Goal: Information Seeking & Learning: Check status

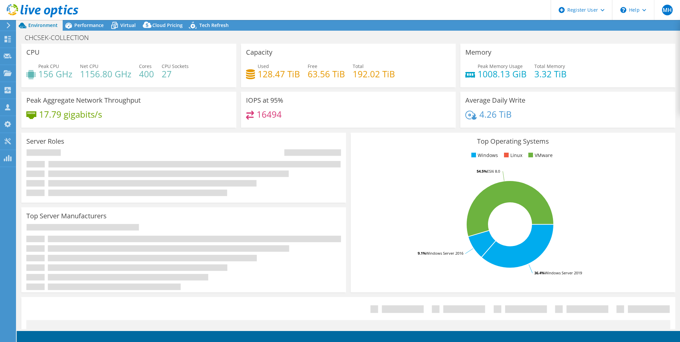
select select "USD"
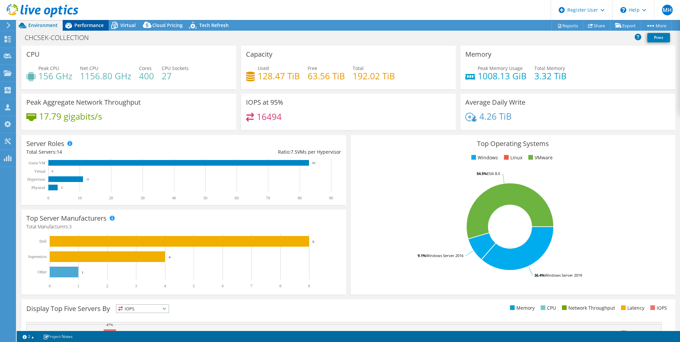
click at [102, 24] on span "Performance" at bounding box center [88, 25] width 29 height 6
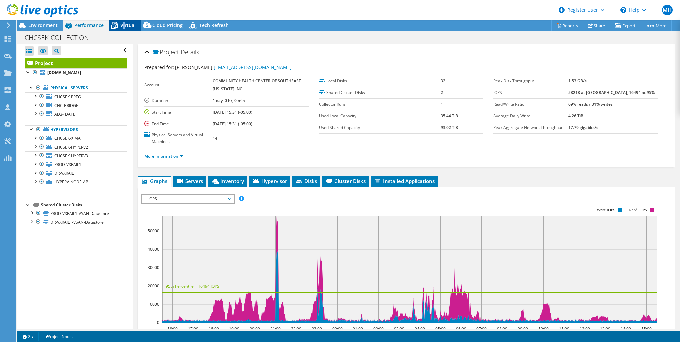
click at [124, 22] on span "Virtual" at bounding box center [127, 25] width 15 height 6
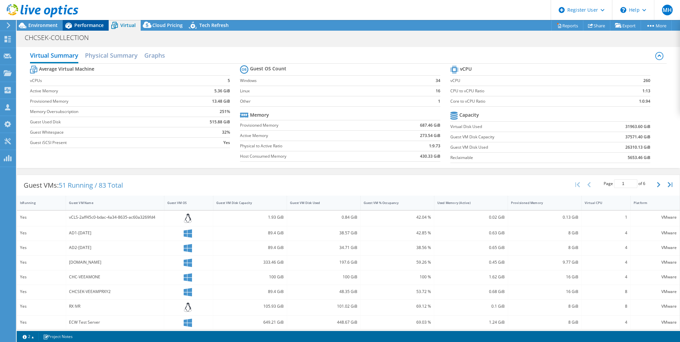
click at [74, 28] on span "Performance" at bounding box center [88, 25] width 29 height 6
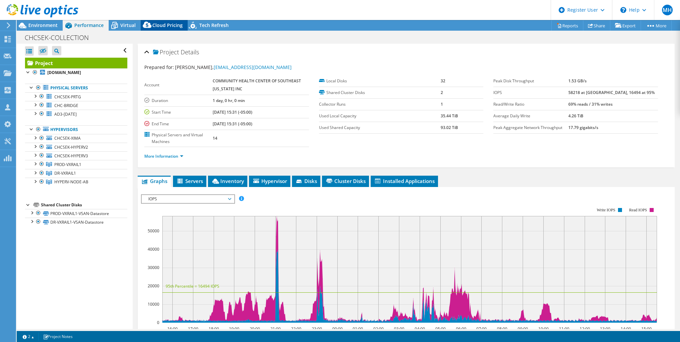
click at [141, 27] on icon at bounding box center [147, 26] width 13 height 13
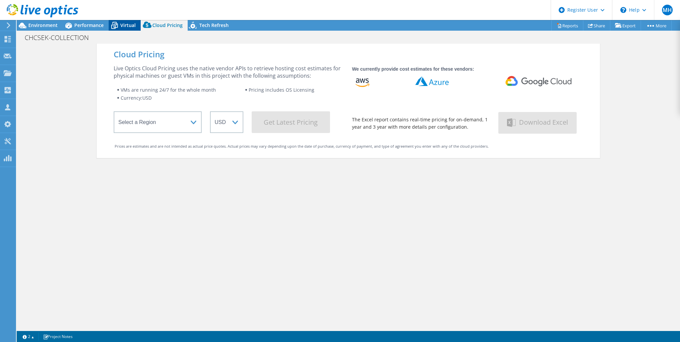
click at [112, 25] on icon at bounding box center [114, 25] width 7 height 5
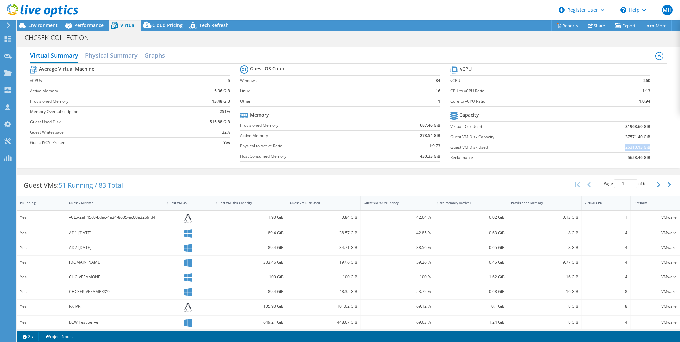
drag, startPoint x: 645, startPoint y: 147, endPoint x: 608, endPoint y: 147, distance: 36.6
click at [608, 147] on td "26310.13 GiB" at bounding box center [615, 147] width 69 height 10
click at [55, 23] on span "Environment" at bounding box center [42, 25] width 29 height 6
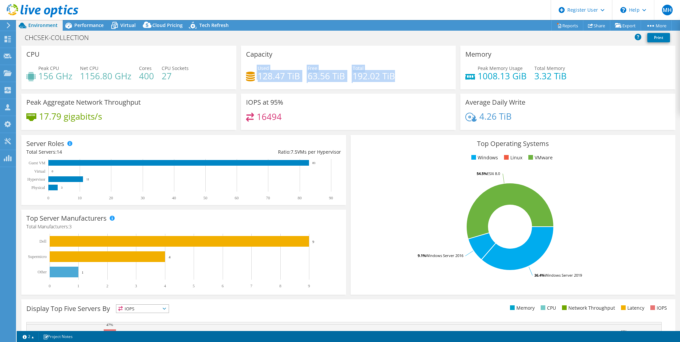
drag, startPoint x: 241, startPoint y: 74, endPoint x: 397, endPoint y: 79, distance: 157.0
click at [397, 79] on div "Capacity Used 128.47 TiB Free 63.56 TiB Total 192.02 TiB" at bounding box center [348, 68] width 215 height 44
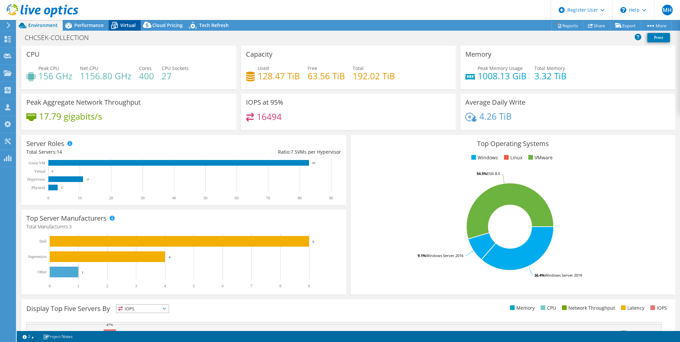
click at [118, 25] on icon at bounding box center [115, 26] width 12 height 12
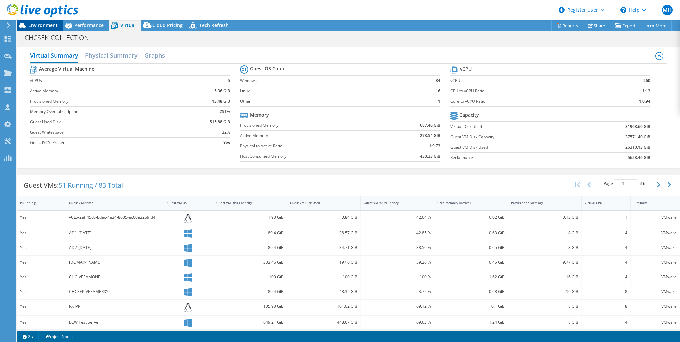
click at [32, 23] on span "Environment" at bounding box center [42, 25] width 29 height 6
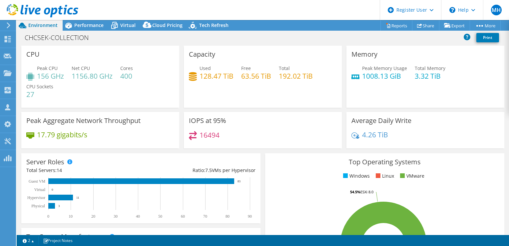
click at [11, 11] on icon at bounding box center [43, 11] width 72 height 14
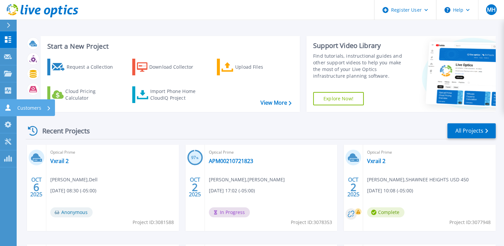
click at [9, 108] on icon at bounding box center [8, 107] width 8 height 6
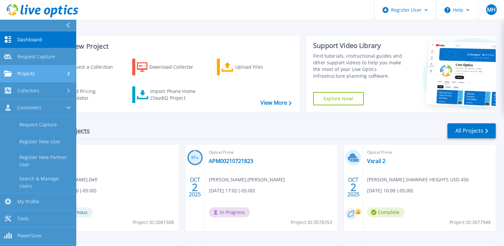
click at [34, 71] on div "Projects" at bounding box center [19, 74] width 31 height 6
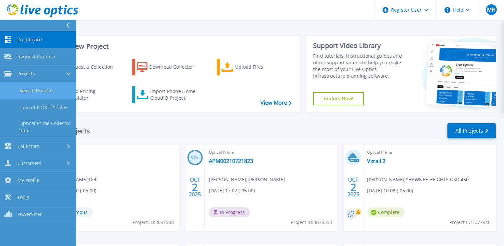
click at [44, 97] on link "Search Projects" at bounding box center [38, 90] width 76 height 17
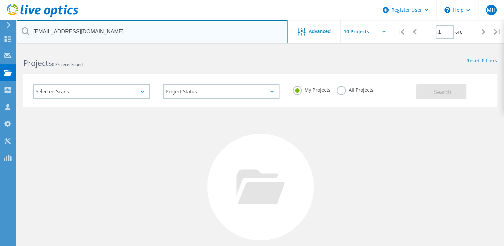
click at [166, 32] on input "[EMAIL_ADDRESS][DOMAIN_NAME]" at bounding box center [152, 31] width 271 height 23
paste input "sahoward@atcoks"
type input "[EMAIL_ADDRESS][DOMAIN_NAME]"
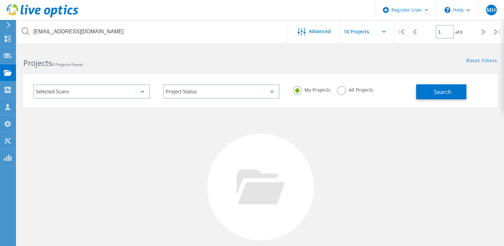
click at [347, 92] on div "All Projects" at bounding box center [355, 91] width 36 height 10
click at [337, 89] on label "All Projects" at bounding box center [355, 89] width 36 height 6
click at [0, 0] on input "All Projects" at bounding box center [0, 0] width 0 height 0
click at [423, 89] on button "Search" at bounding box center [441, 91] width 50 height 15
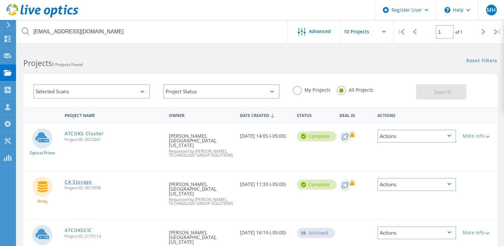
click at [89, 180] on link "CA Storage" at bounding box center [78, 182] width 27 height 5
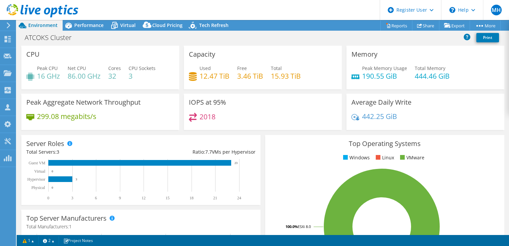
select select "USD"
